Goal: Task Accomplishment & Management: Manage account settings

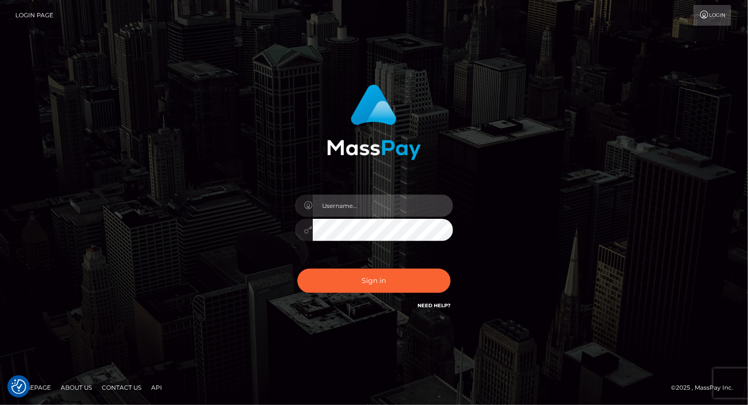
click at [374, 207] on input "text" at bounding box center [383, 206] width 140 height 22
type input "Arlene.luminaryplay"
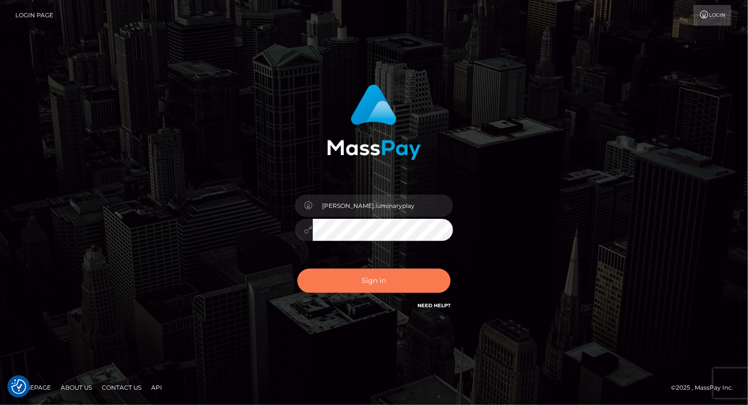
click at [377, 285] on button "Sign in" at bounding box center [373, 281] width 153 height 24
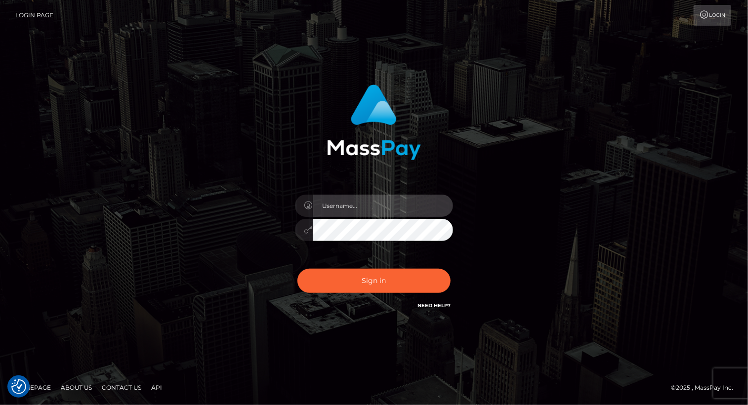
click at [356, 208] on input "text" at bounding box center [383, 206] width 140 height 22
type input "Arlene.luminaryplay"
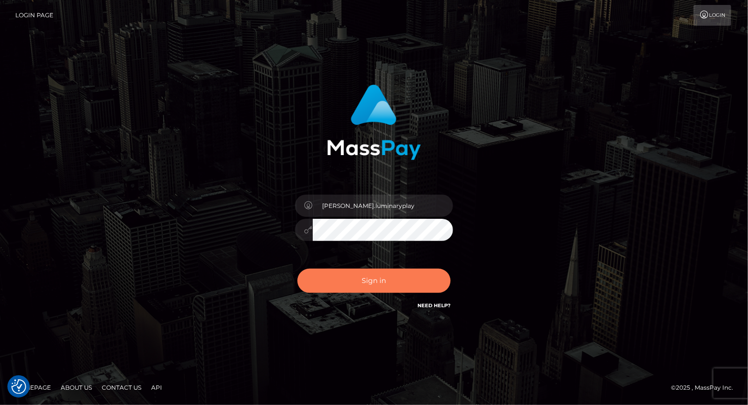
click at [376, 279] on button "Sign in" at bounding box center [373, 281] width 153 height 24
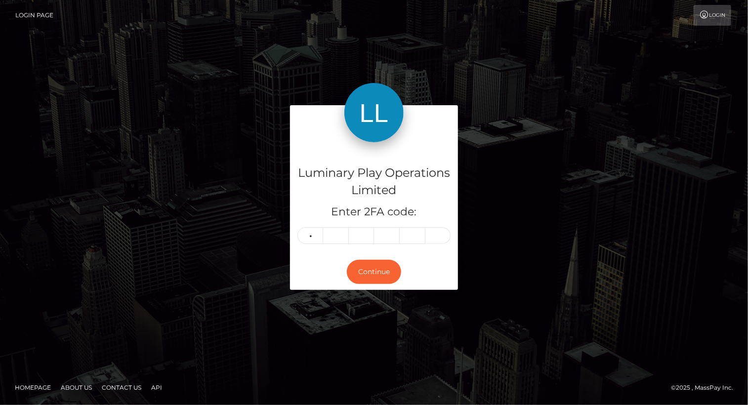
type input "5"
type input "2"
type input "9"
type input "4"
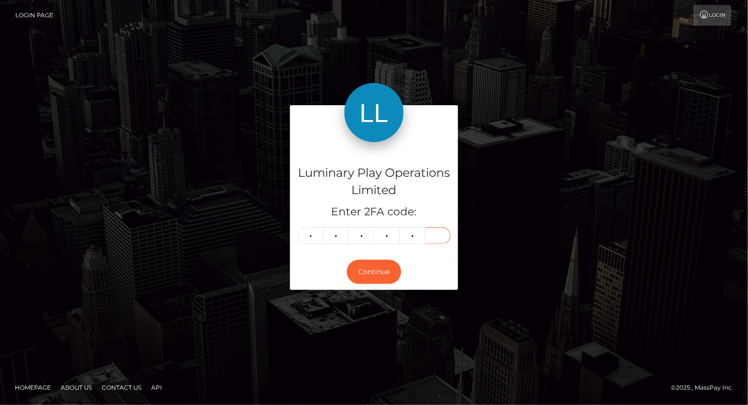
type input "7"
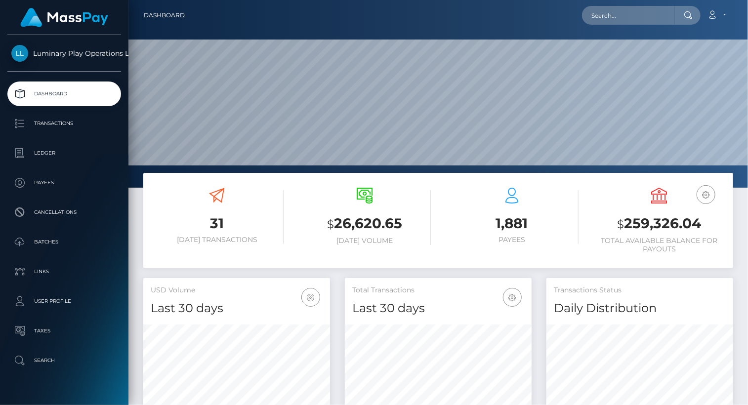
scroll to position [175, 186]
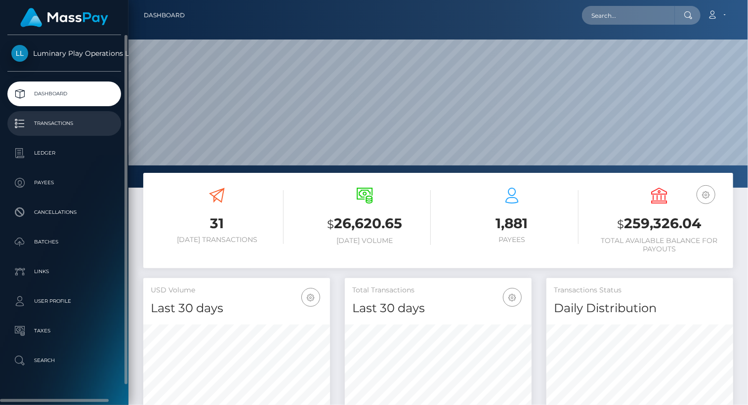
click at [57, 125] on p "Transactions" at bounding box center [64, 123] width 106 height 15
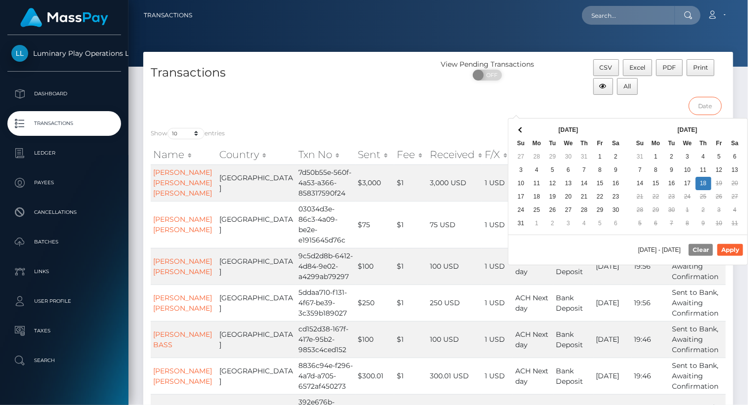
click at [707, 106] on input "text" at bounding box center [705, 106] width 33 height 18
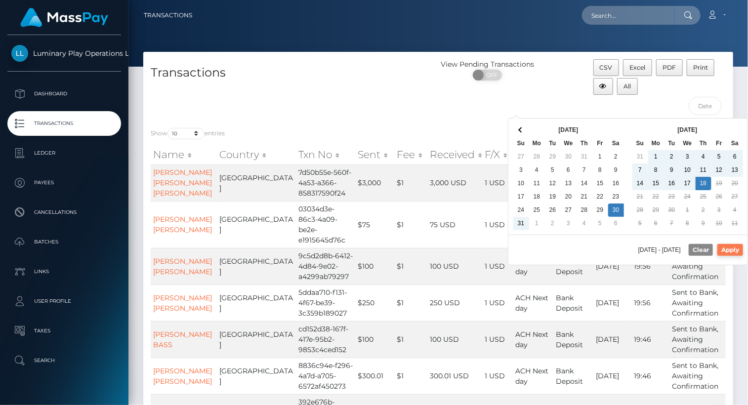
click at [737, 249] on button "Apply" at bounding box center [730, 250] width 26 height 12
type input "[DATE] - [DATE]"
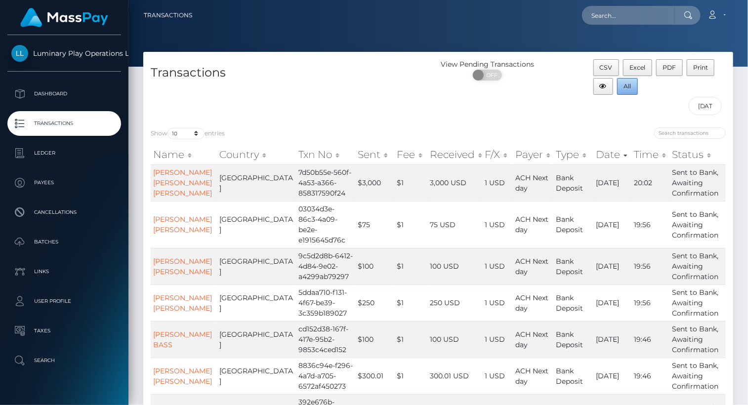
click at [630, 88] on span "All" at bounding box center [627, 86] width 7 height 7
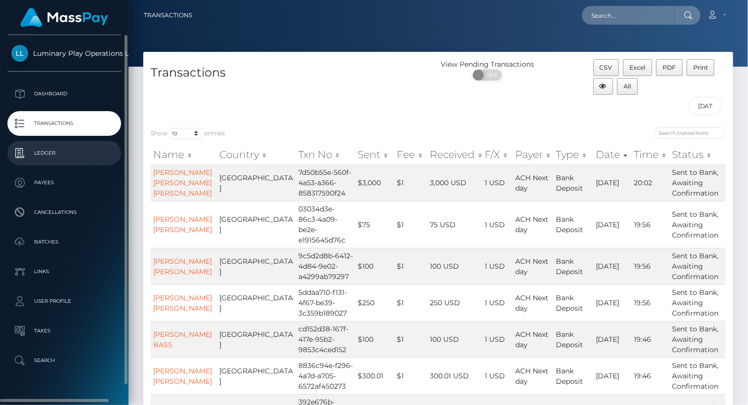
click at [57, 157] on p "Ledger" at bounding box center [64, 153] width 106 height 15
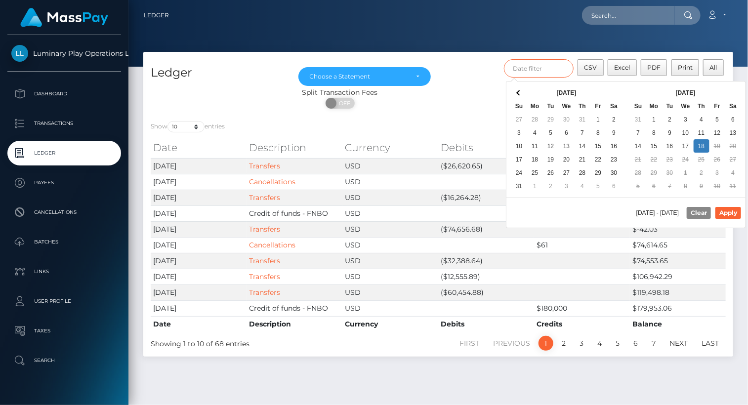
click at [534, 67] on input "text" at bounding box center [539, 68] width 70 height 18
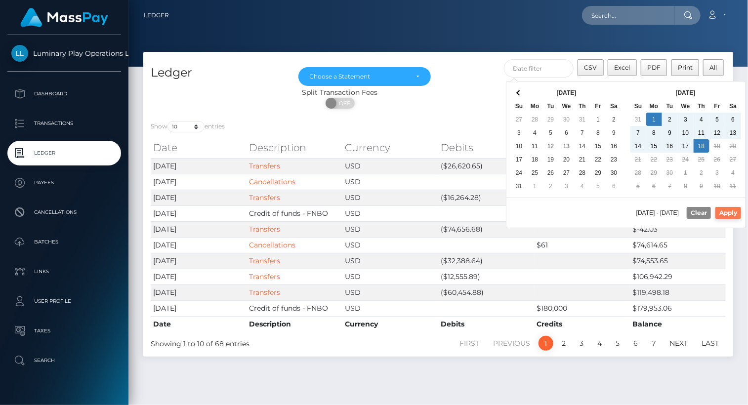
click at [733, 212] on button "Apply" at bounding box center [728, 213] width 26 height 12
type input "[DATE] - [DATE]"
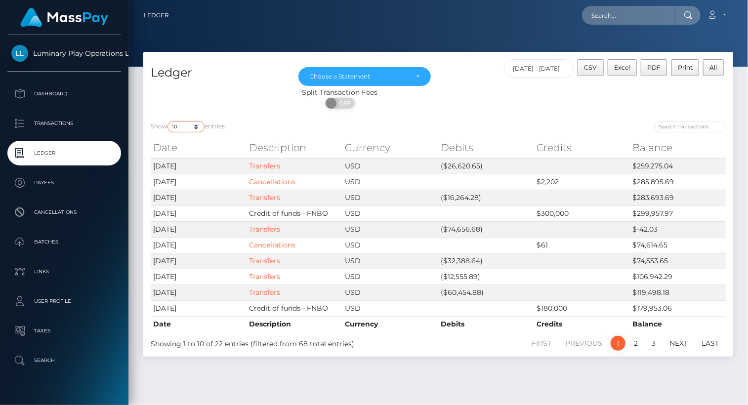
click at [182, 128] on select "10 25 50 100 250" at bounding box center [185, 126] width 37 height 11
select select "50"
click at [168, 122] on select "10 25 50 100 250" at bounding box center [185, 126] width 37 height 11
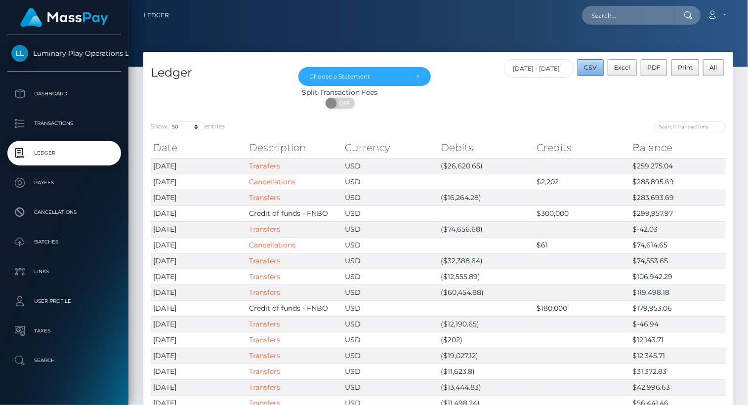
click at [595, 69] on span "CSV" at bounding box center [591, 67] width 13 height 7
click at [417, 81] on div "Choose a Statement" at bounding box center [365, 77] width 110 height 8
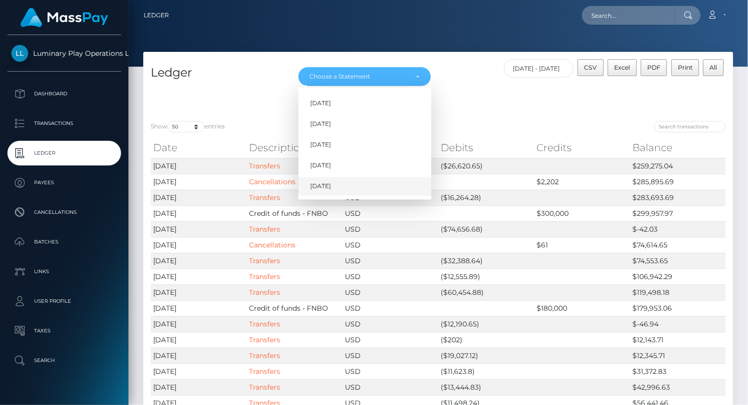
click at [359, 187] on link "[DATE]" at bounding box center [364, 186] width 133 height 18
select select "[DATE]"
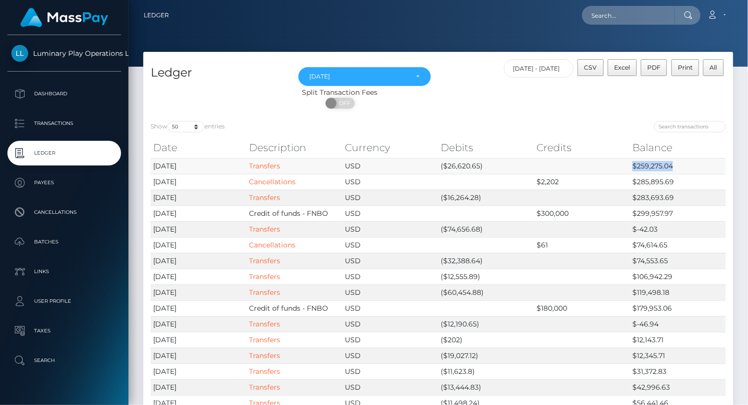
drag, startPoint x: 634, startPoint y: 165, endPoint x: 673, endPoint y: 165, distance: 38.5
click at [673, 165] on td "$259,275.04" at bounding box center [678, 166] width 96 height 16
copy td "$259,275.04"
